Goal: Transaction & Acquisition: Purchase product/service

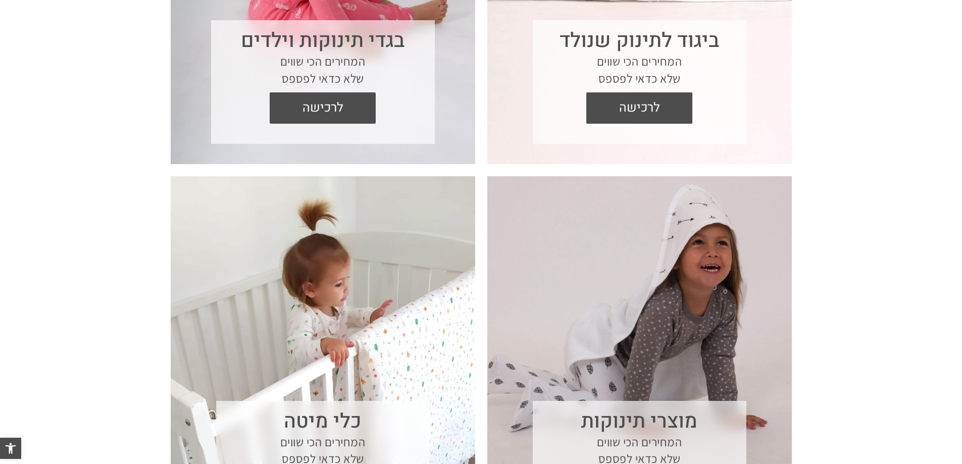
scroll to position [454, 0]
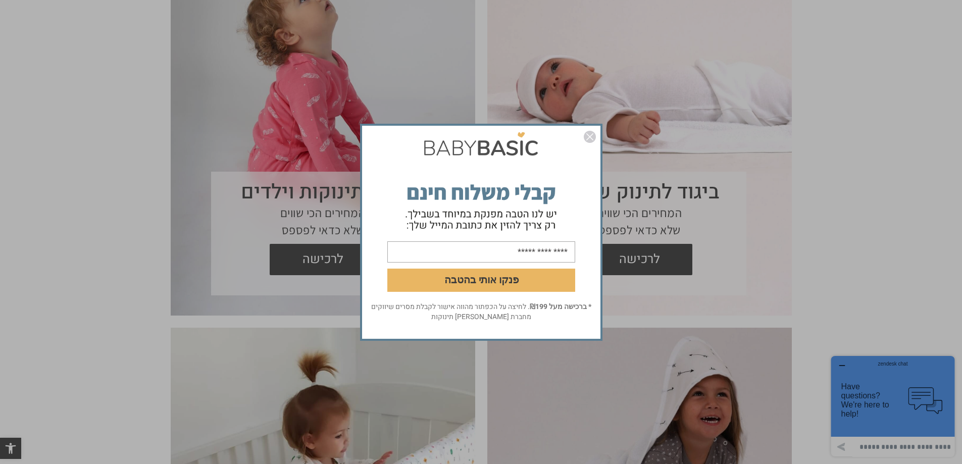
click at [592, 129] on form "פנקו אותי בהטבה" at bounding box center [481, 214] width 238 height 174
click at [586, 138] on img "סגור" at bounding box center [590, 137] width 12 height 12
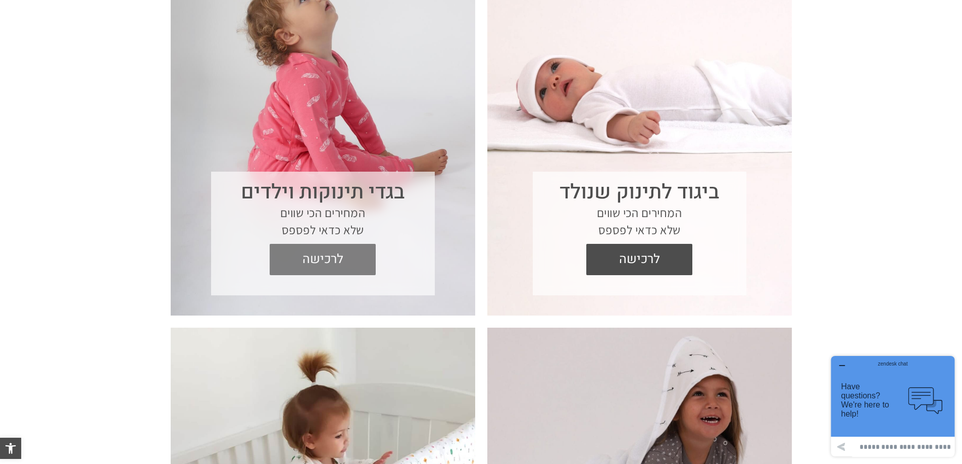
click at [320, 256] on span "לרכישה" at bounding box center [322, 259] width 91 height 31
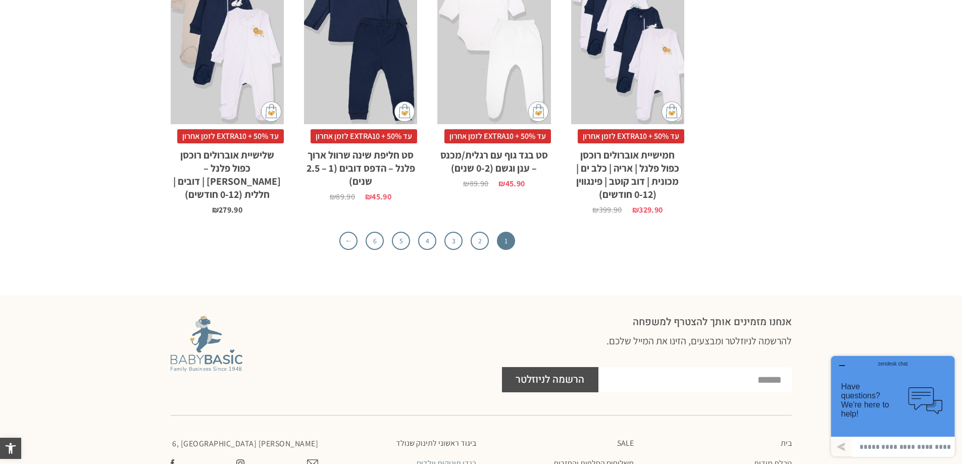
scroll to position [3382, 0]
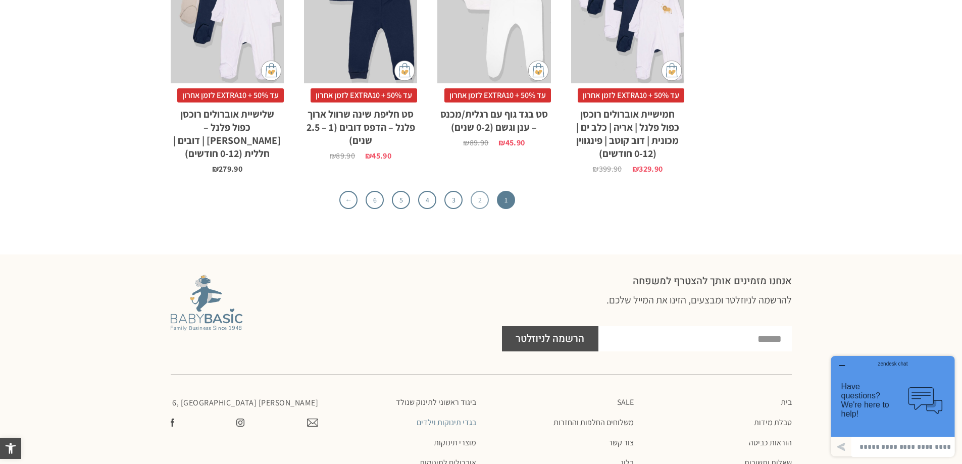
click at [483, 194] on link "2" at bounding box center [479, 200] width 18 height 18
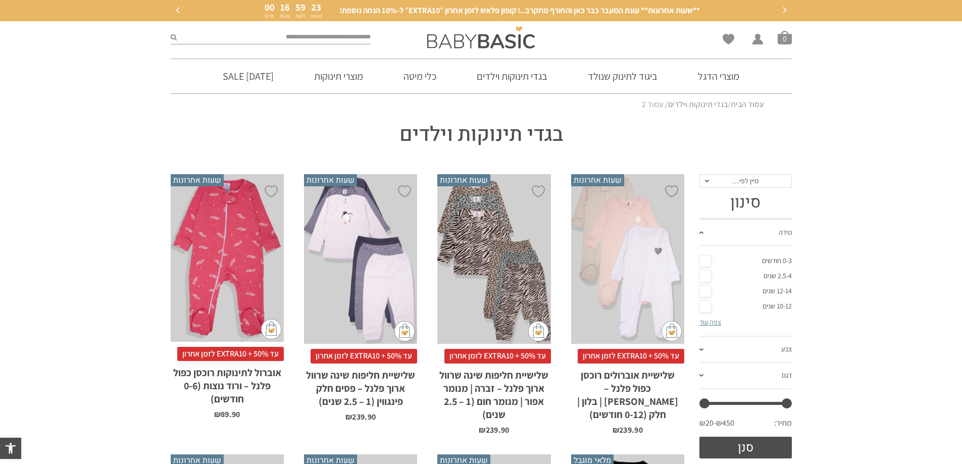
click at [704, 260] on link "0-3 חודשים" at bounding box center [745, 260] width 92 height 15
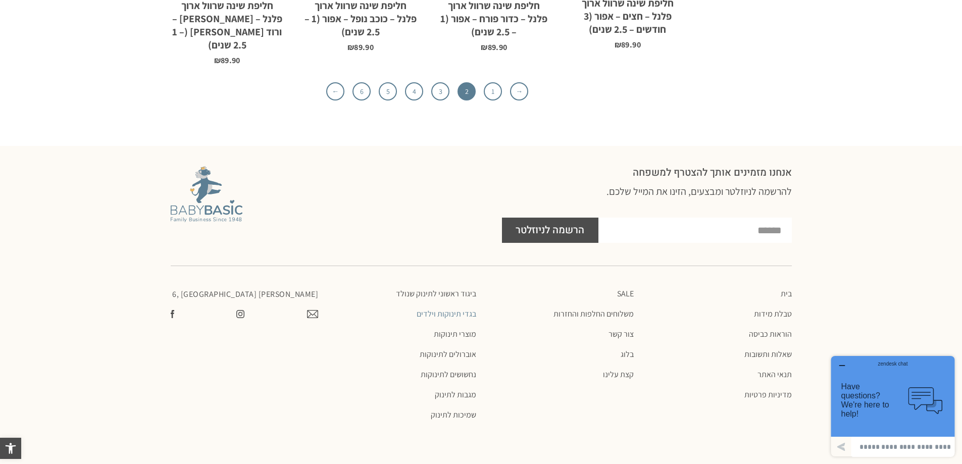
scroll to position [3376, 0]
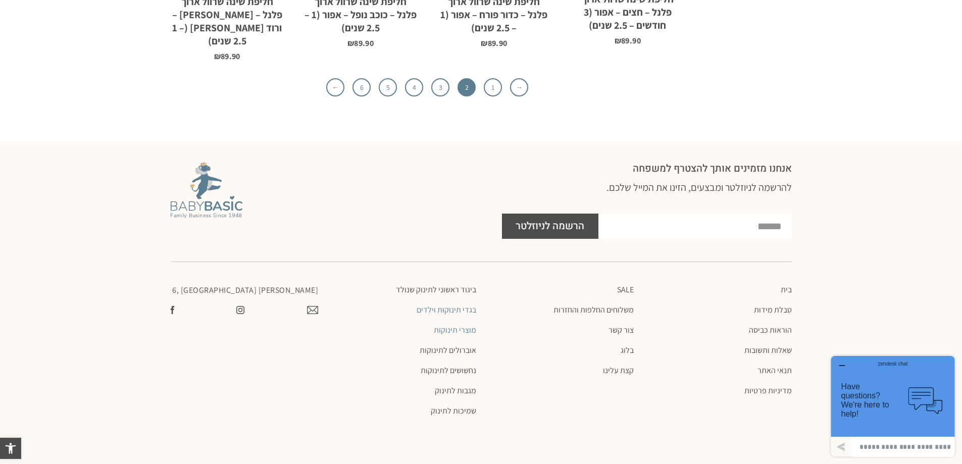
click at [460, 325] on link "מוצרי תינוקות" at bounding box center [402, 330] width 148 height 10
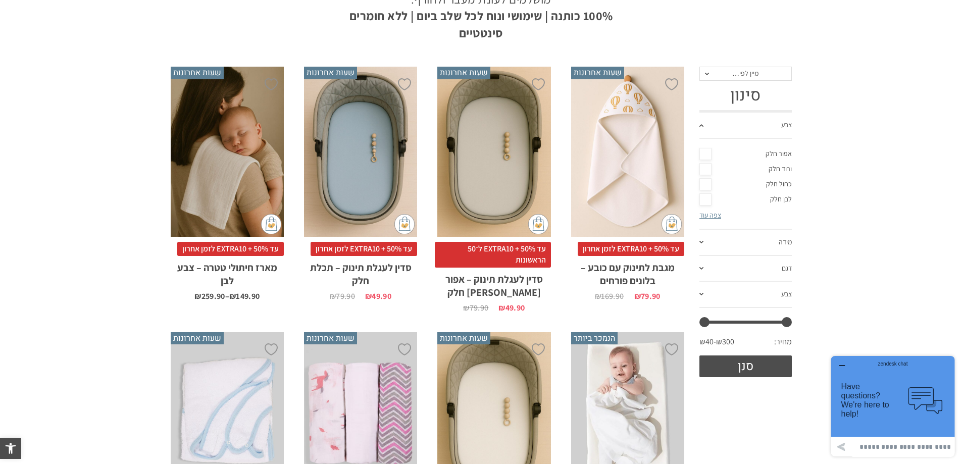
scroll to position [202, 0]
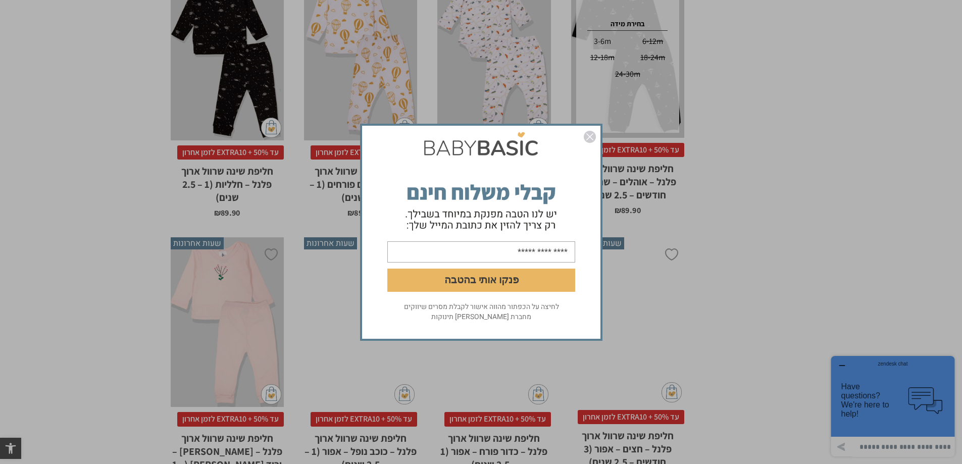
scroll to position [2922, 0]
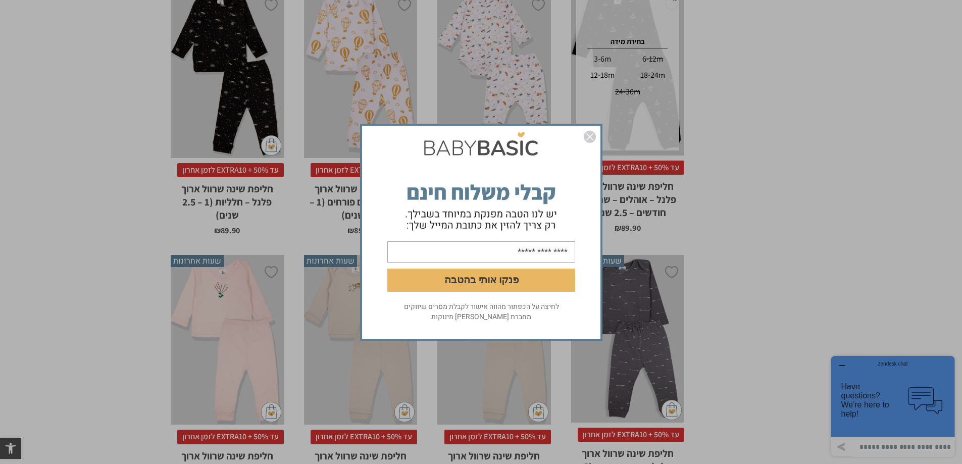
click at [587, 133] on img "סגור" at bounding box center [590, 137] width 12 height 12
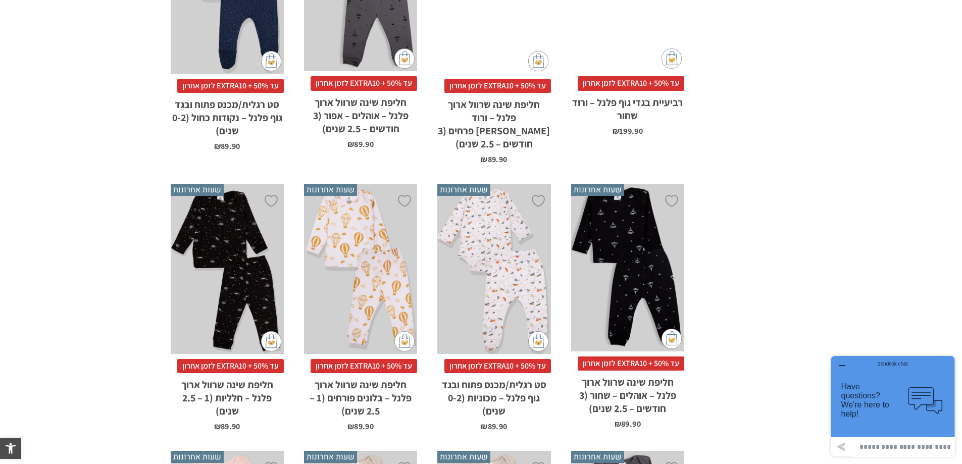
scroll to position [2776, 0]
